Goal: Information Seeking & Learning: Find specific page/section

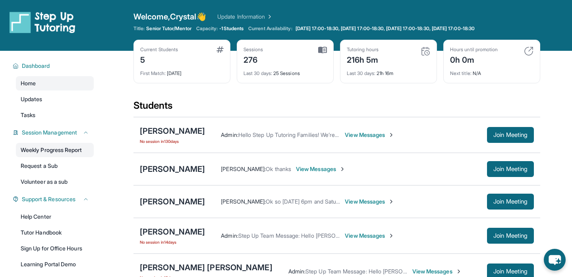
click at [83, 152] on link "Weekly Progress Report" at bounding box center [55, 150] width 78 height 14
click at [74, 152] on link "Weekly Progress Report" at bounding box center [55, 150] width 78 height 14
click at [63, 146] on link "Weekly Progress Report" at bounding box center [55, 150] width 78 height 14
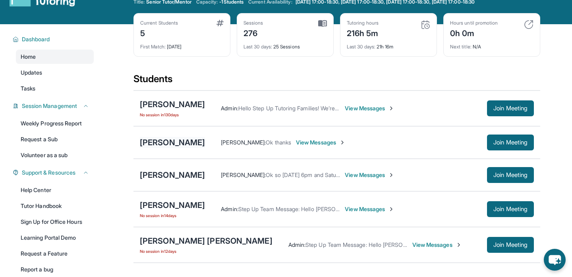
scroll to position [27, 0]
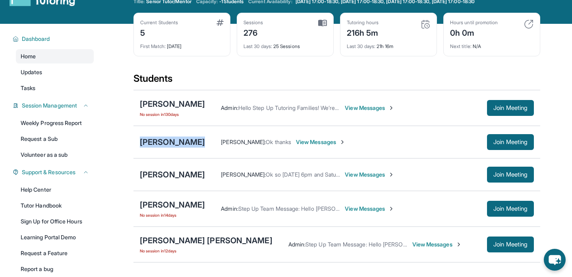
drag, startPoint x: 131, startPoint y: 141, endPoint x: 237, endPoint y: 146, distance: 106.6
click at [237, 145] on main "Current Students 5 First Match : 11 months ago Sessions 276 Last 30 days : 25 S…" at bounding box center [337, 193] width 470 height 339
click at [135, 174] on div "Lindsey Mendoza Gladys Castillo : Ok so Friday 6pm and Saturdays at 1015 View M…" at bounding box center [336, 174] width 407 height 33
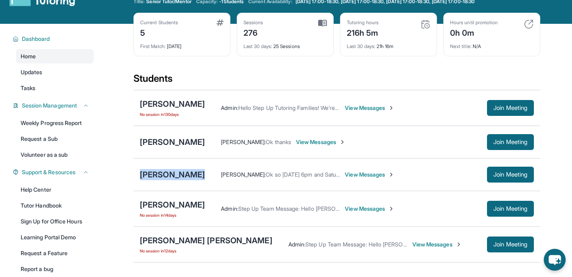
drag, startPoint x: 137, startPoint y: 174, endPoint x: 210, endPoint y: 178, distance: 72.8
click at [210, 178] on div "Lindsey Mendoza Gladys Castillo : Ok so Friday 6pm and Saturdays at 1015 View M…" at bounding box center [336, 174] width 407 height 33
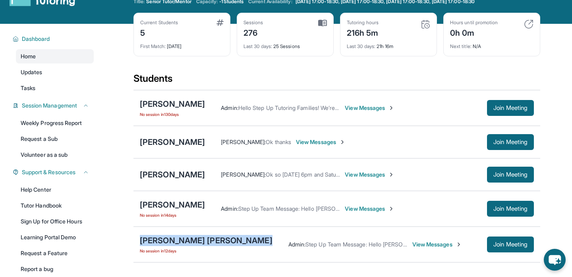
drag, startPoint x: 135, startPoint y: 243, endPoint x: 249, endPoint y: 238, distance: 113.7
click at [249, 238] on div "[PERSON_NAME] No session [DATE] Admin : Step Up Team Message: Hello [PERSON_NAM…" at bounding box center [336, 245] width 407 height 36
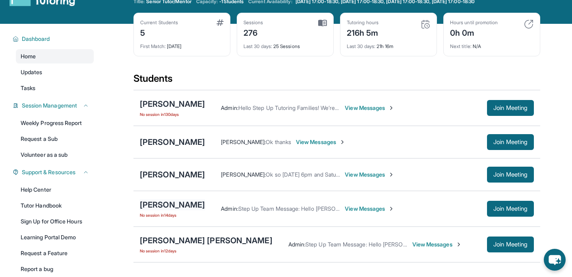
drag, startPoint x: 134, startPoint y: 204, endPoint x: 141, endPoint y: 204, distance: 6.8
click at [139, 204] on div "[PERSON_NAME] No session [DATE] Admin : Step Up Team Message: Hello [PERSON_NAM…" at bounding box center [336, 209] width 407 height 36
drag, startPoint x: 139, startPoint y: 202, endPoint x: 227, endPoint y: 207, distance: 87.9
click at [227, 207] on div "[PERSON_NAME] No session [DATE] Admin : Step Up Team Message: Hello [PERSON_NAM…" at bounding box center [336, 209] width 407 height 36
drag, startPoint x: 135, startPoint y: 105, endPoint x: 206, endPoint y: 106, distance: 71.1
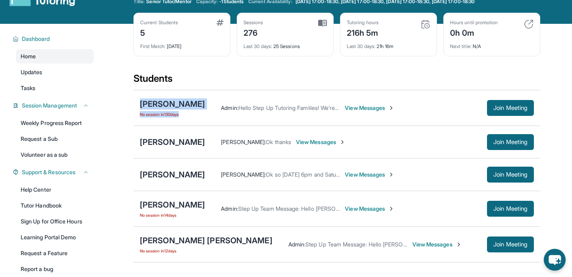
click at [206, 106] on div "[PERSON_NAME] No session [DATE] Admin : Hello Step Up Tutoring Families! We’re …" at bounding box center [336, 108] width 407 height 36
click at [121, 136] on main "Current Students 5 First Match : 11 months ago Sessions 276 Last 30 days : 25 S…" at bounding box center [337, 193] width 470 height 339
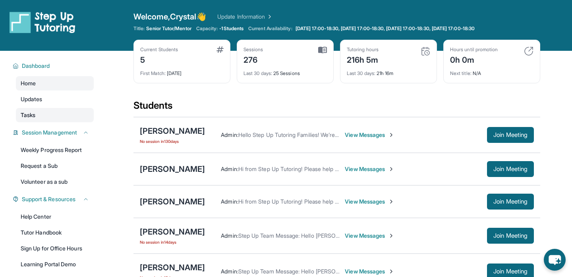
click at [60, 111] on link "Tasks" at bounding box center [55, 115] width 78 height 14
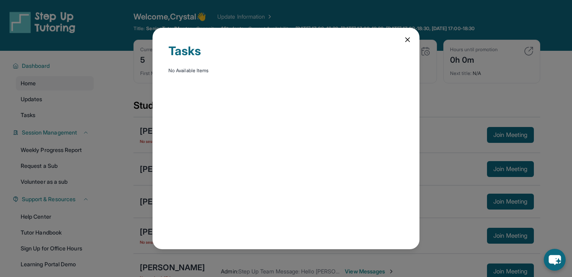
click at [401, 42] on div "Tasks No Available Items" at bounding box center [286, 139] width 267 height 222
click at [410, 42] on icon at bounding box center [408, 40] width 8 height 8
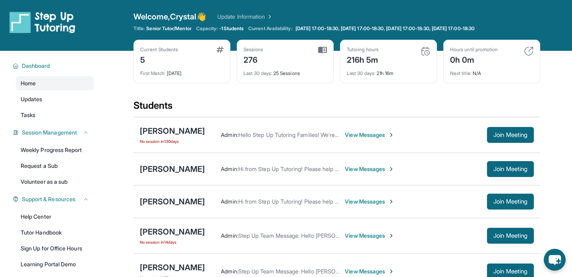
click at [48, 107] on div "Home Updates Tasks" at bounding box center [55, 99] width 78 height 46
click at [48, 97] on link "Updates" at bounding box center [55, 99] width 78 height 14
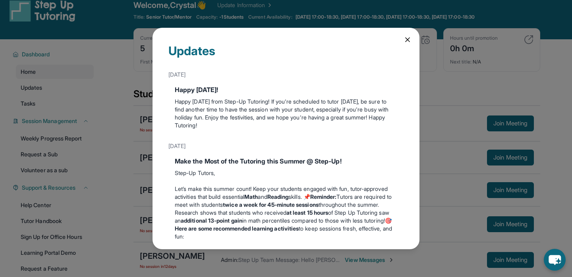
scroll to position [2, 0]
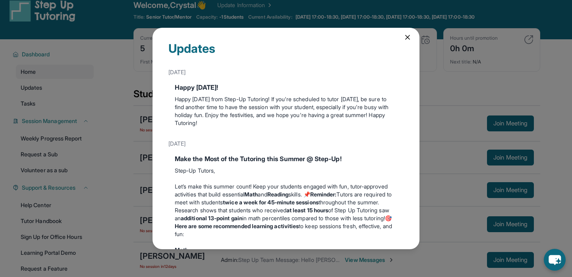
click at [410, 39] on icon at bounding box center [408, 37] width 4 height 4
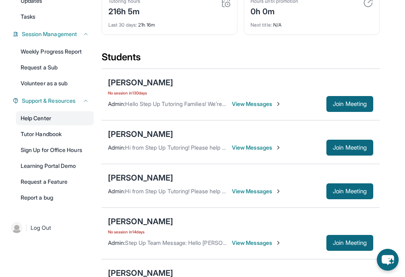
scroll to position [104, 0]
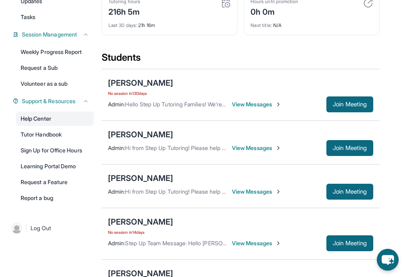
click at [65, 121] on link "Help Center" at bounding box center [55, 119] width 78 height 14
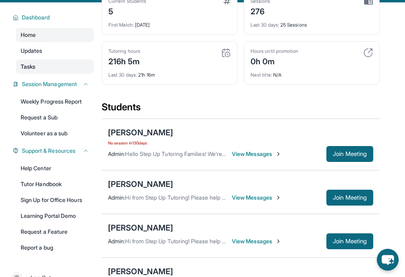
scroll to position [55, 0]
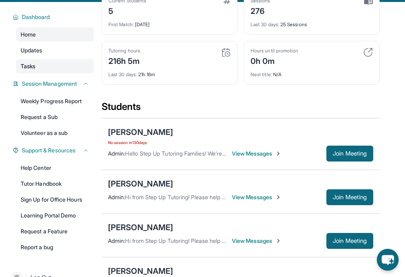
click at [65, 69] on link "Tasks" at bounding box center [55, 66] width 78 height 14
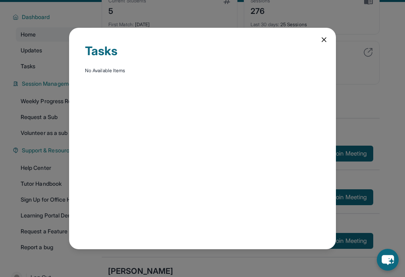
click at [326, 37] on icon at bounding box center [324, 40] width 8 height 8
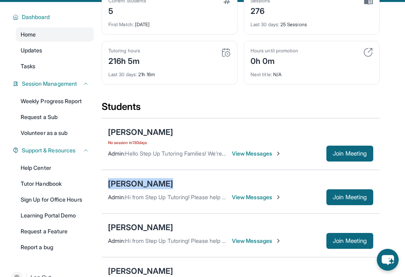
drag, startPoint x: 108, startPoint y: 184, endPoint x: 212, endPoint y: 183, distance: 104.1
click at [212, 183] on div "[PERSON_NAME] Admin : Hi from Step Up Tutoring! Please help your student improv…" at bounding box center [241, 192] width 278 height 44
copy div "[PERSON_NAME]"
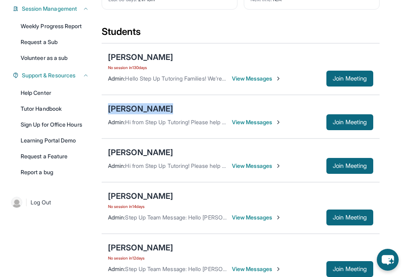
scroll to position [169, 0]
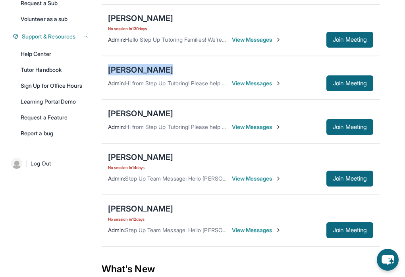
drag, startPoint x: 107, startPoint y: 113, endPoint x: 175, endPoint y: 112, distance: 68.3
click at [175, 112] on div "[PERSON_NAME] Admin : Hi from Step Up Tutoring! Please help your student improv…" at bounding box center [241, 122] width 278 height 44
copy div "[PERSON_NAME]"
drag, startPoint x: 107, startPoint y: 208, endPoint x: 226, endPoint y: 209, distance: 119.2
click at [226, 209] on div "[PERSON_NAME] No session [DATE] Admin : Step Up Team Message: Hello [PERSON_NAM…" at bounding box center [241, 221] width 278 height 52
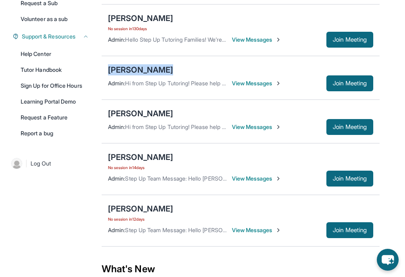
copy div "[PERSON_NAME]"
drag, startPoint x: 104, startPoint y: 153, endPoint x: 186, endPoint y: 153, distance: 82.2
click at [186, 153] on div "[PERSON_NAME] No session [DATE] Admin : Step Up Team Message: Hello [PERSON_NAM…" at bounding box center [241, 169] width 278 height 52
copy div "[PERSON_NAME]"
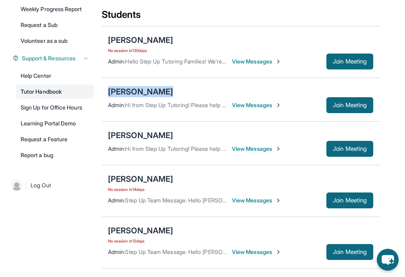
scroll to position [148, 0]
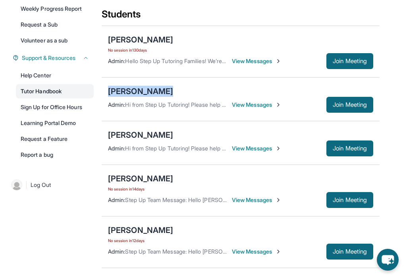
click at [64, 95] on link "Tutor Handbook" at bounding box center [55, 91] width 78 height 14
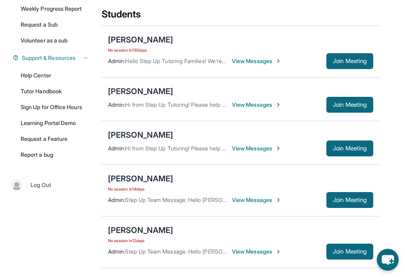
click at [91, 214] on div "Current Students 5 First Match : [DATE] Sessions 276 Last 30 days : 25 Sessions…" at bounding box center [202, 138] width 405 height 459
click at [83, 71] on link "Help Center" at bounding box center [55, 75] width 78 height 14
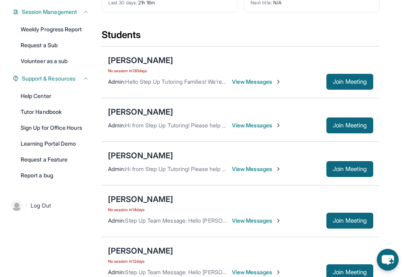
scroll to position [126, 0]
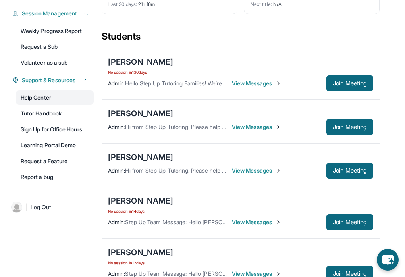
click at [66, 95] on link "Help Center" at bounding box center [55, 98] width 78 height 14
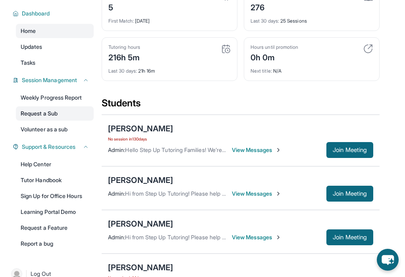
scroll to position [58, 0]
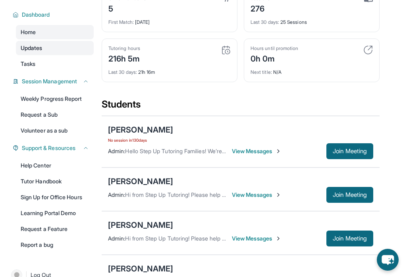
click at [63, 52] on link "Updates" at bounding box center [55, 48] width 78 height 14
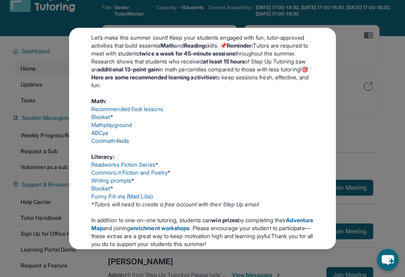
scroll to position [0, 0]
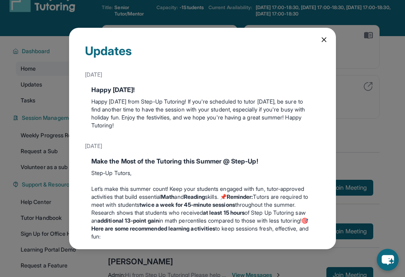
click at [323, 42] on icon at bounding box center [324, 40] width 8 height 8
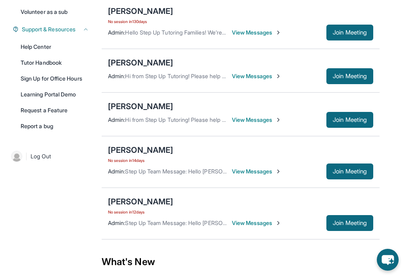
scroll to position [177, 0]
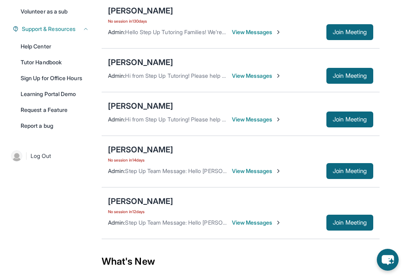
click at [271, 116] on span "View Messages" at bounding box center [257, 120] width 50 height 8
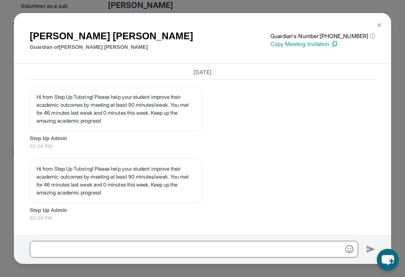
scroll to position [181, 0]
click at [377, 25] on img at bounding box center [379, 25] width 6 height 6
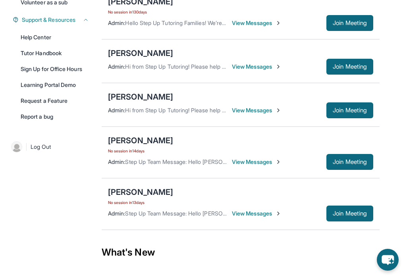
scroll to position [193, 0]
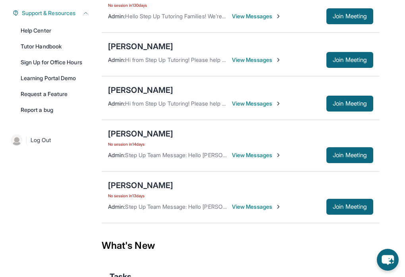
click at [258, 205] on span "View Messages" at bounding box center [257, 207] width 50 height 8
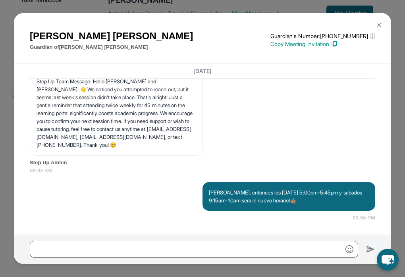
scroll to position [11371, 0]
click at [376, 23] on img at bounding box center [379, 25] width 6 height 6
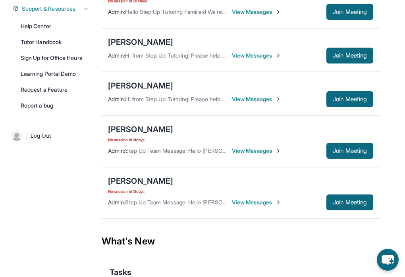
scroll to position [198, 0]
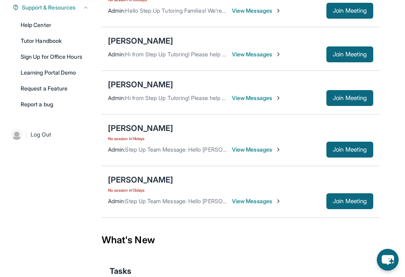
click at [241, 98] on span "View Messages" at bounding box center [257, 98] width 50 height 8
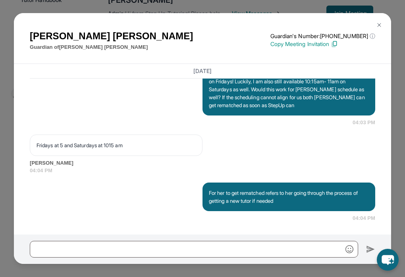
scroll to position [24806, 0]
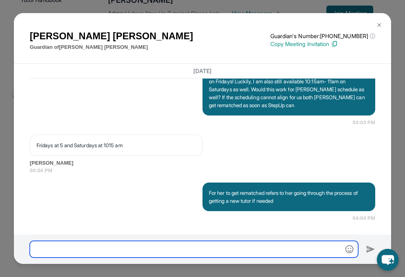
click at [265, 249] on input "text" at bounding box center [194, 249] width 328 height 17
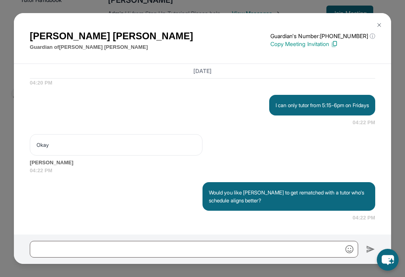
scroll to position [25044, 0]
click at [379, 22] on img at bounding box center [379, 25] width 6 height 6
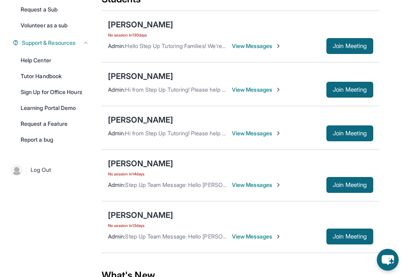
scroll to position [142, 0]
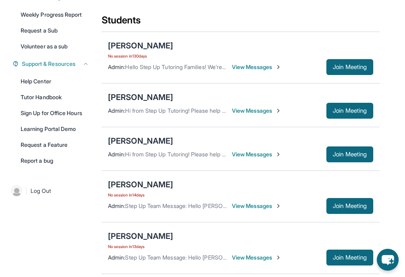
drag, startPoint x: 106, startPoint y: 45, endPoint x: 173, endPoint y: 48, distance: 67.2
click at [173, 48] on div "[PERSON_NAME] No session [DATE] Admin : Hello Step Up Tutoring Families! We’re …" at bounding box center [241, 58] width 278 height 52
copy div "[PERSON_NAME]"
